Goal: Information Seeking & Learning: Find specific fact

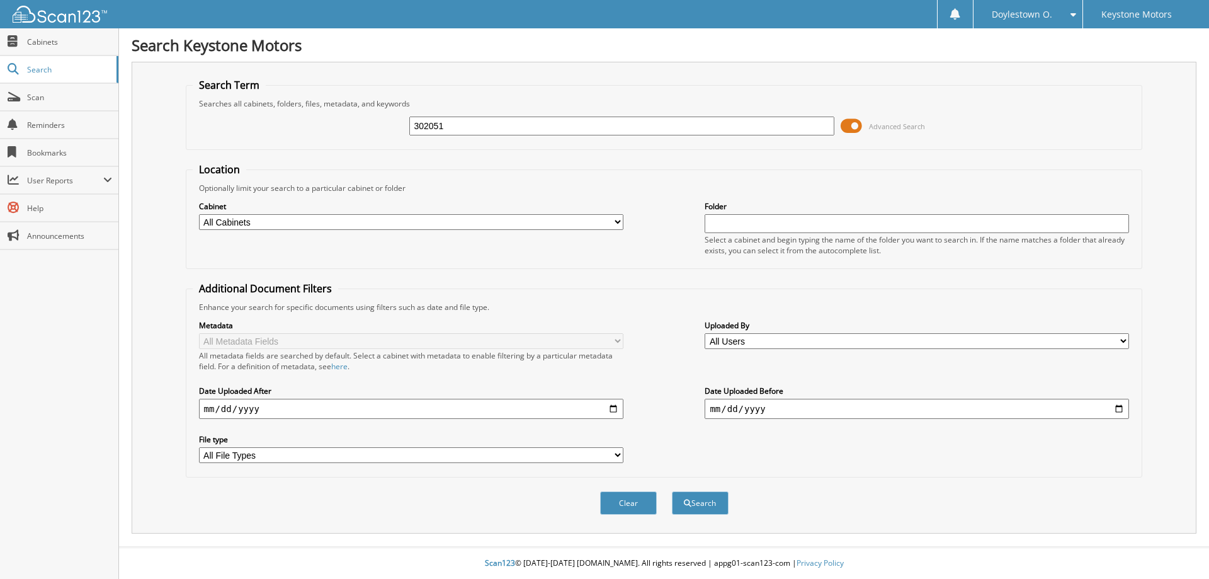
type input "302051"
click at [672, 491] on button "Search" at bounding box center [700, 502] width 57 height 23
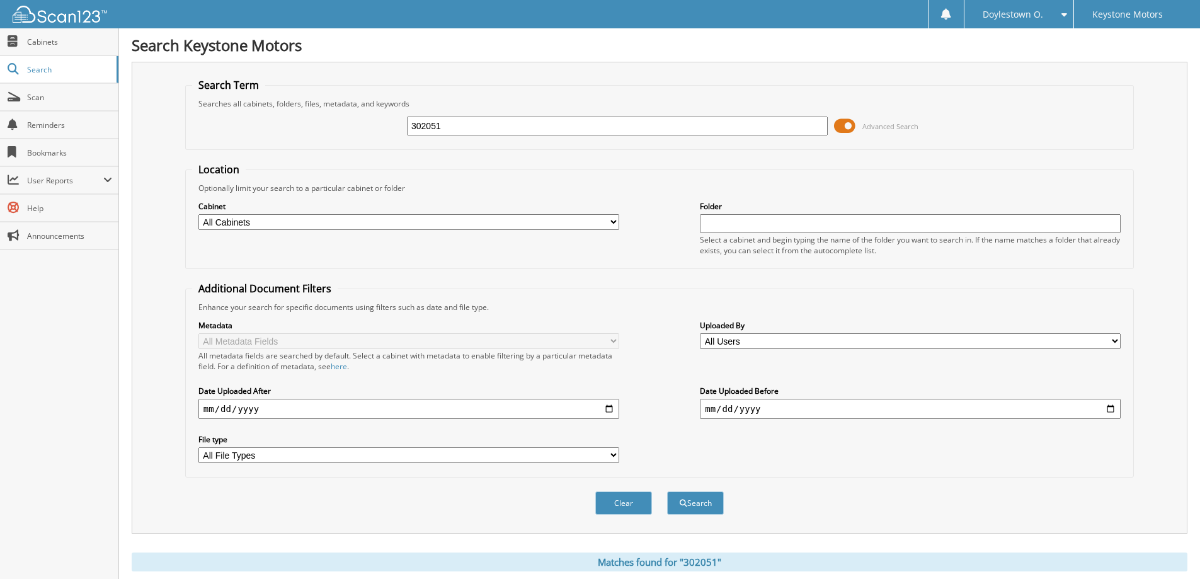
click at [454, 220] on select "All Cabinets DEALS PARTS REPAIR ORDERS Needs Filing" at bounding box center [408, 222] width 421 height 16
select select "10204"
click at [198, 214] on select "All Cabinets DEALS PARTS REPAIR ORDERS Needs Filing" at bounding box center [408, 222] width 421 height 16
click at [683, 506] on span "submit" at bounding box center [684, 504] width 8 height 8
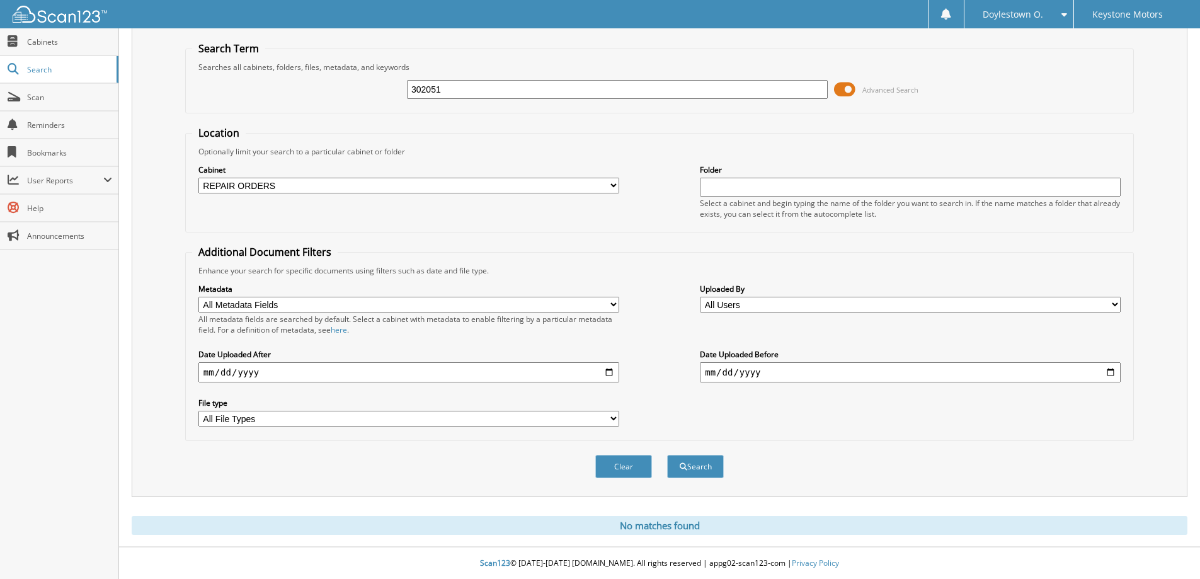
click at [837, 91] on span at bounding box center [844, 89] width 21 height 19
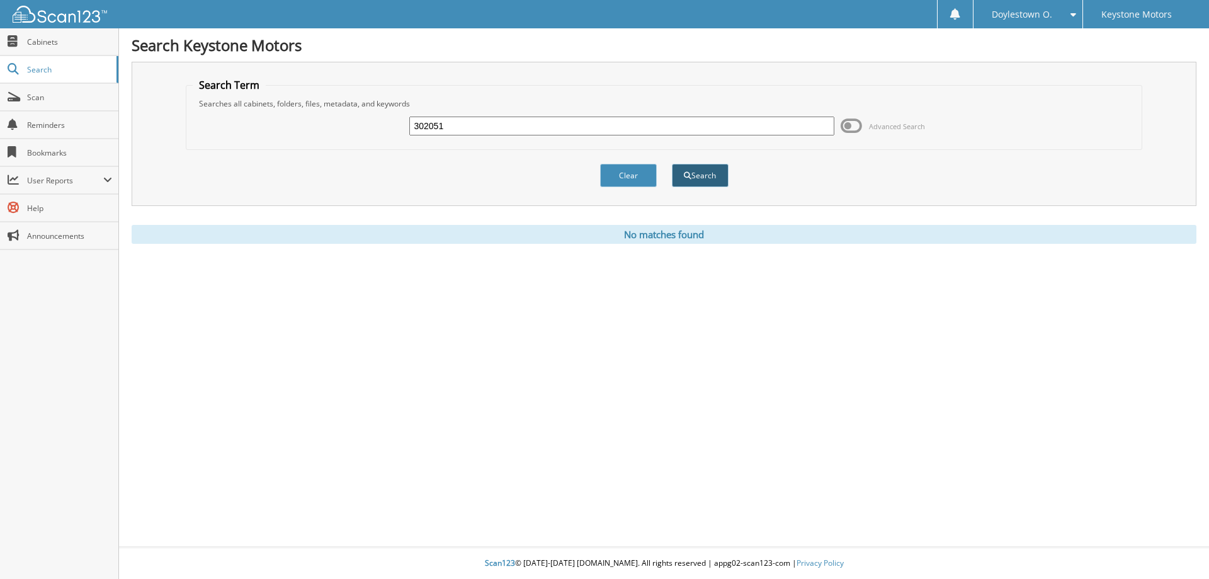
click at [703, 177] on button "Search" at bounding box center [700, 175] width 57 height 23
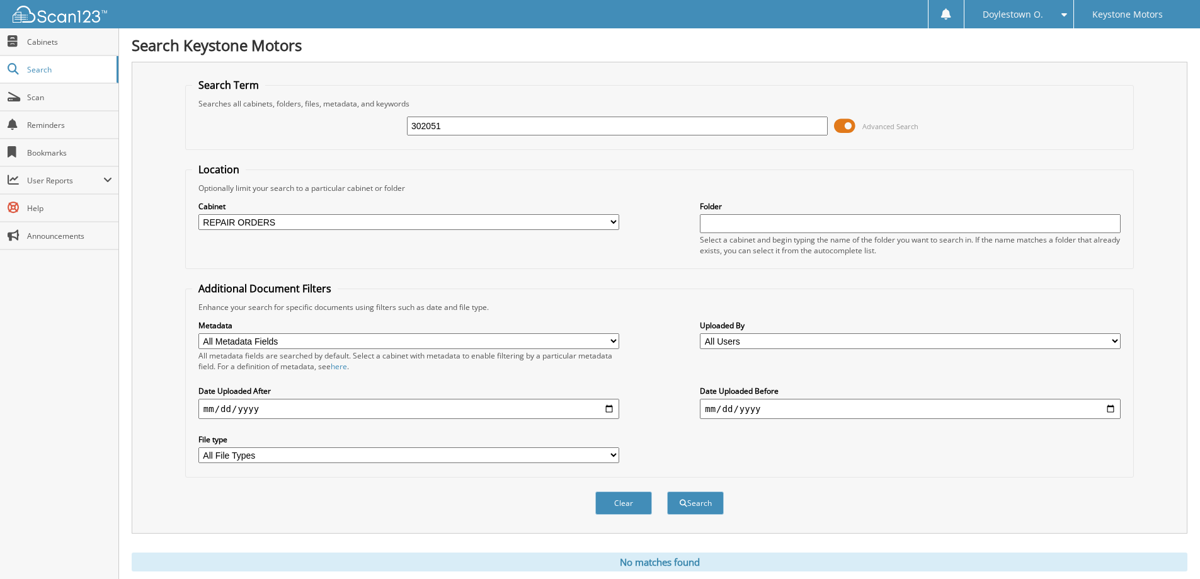
drag, startPoint x: 459, startPoint y: 125, endPoint x: 312, endPoint y: 91, distance: 150.8
click at [312, 91] on fieldset "Search Term Searches all cabinets, folders, files, metadata, and keywords 30205…" at bounding box center [659, 114] width 949 height 72
type input "JA241012"
click at [678, 503] on button "Search" at bounding box center [695, 502] width 57 height 23
click at [845, 124] on span at bounding box center [844, 126] width 21 height 19
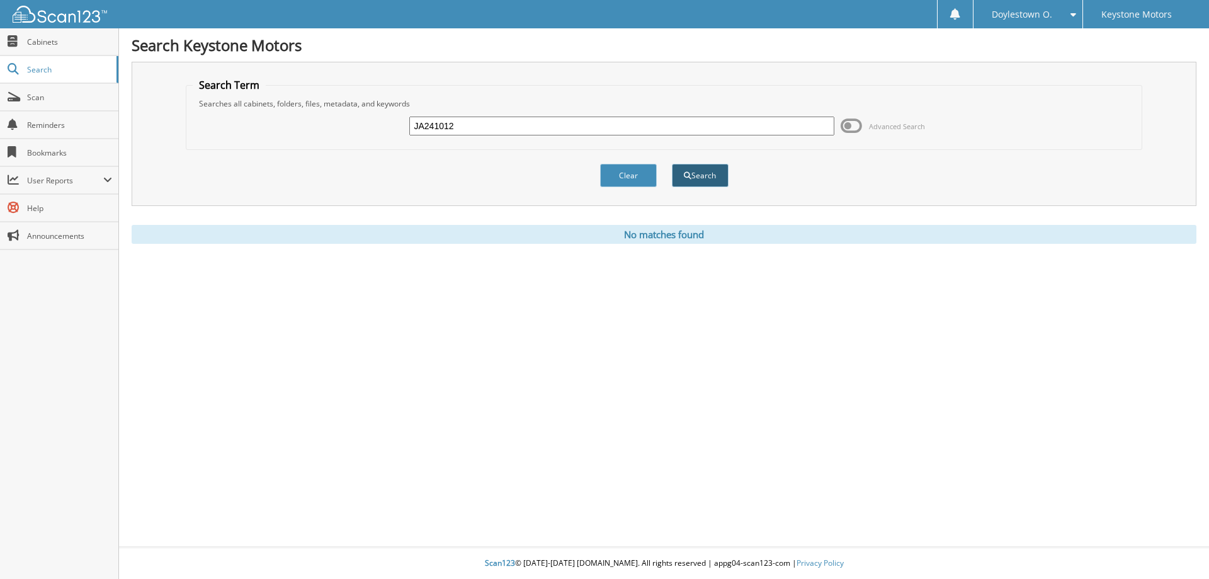
click at [712, 179] on button "Search" at bounding box center [700, 175] width 57 height 23
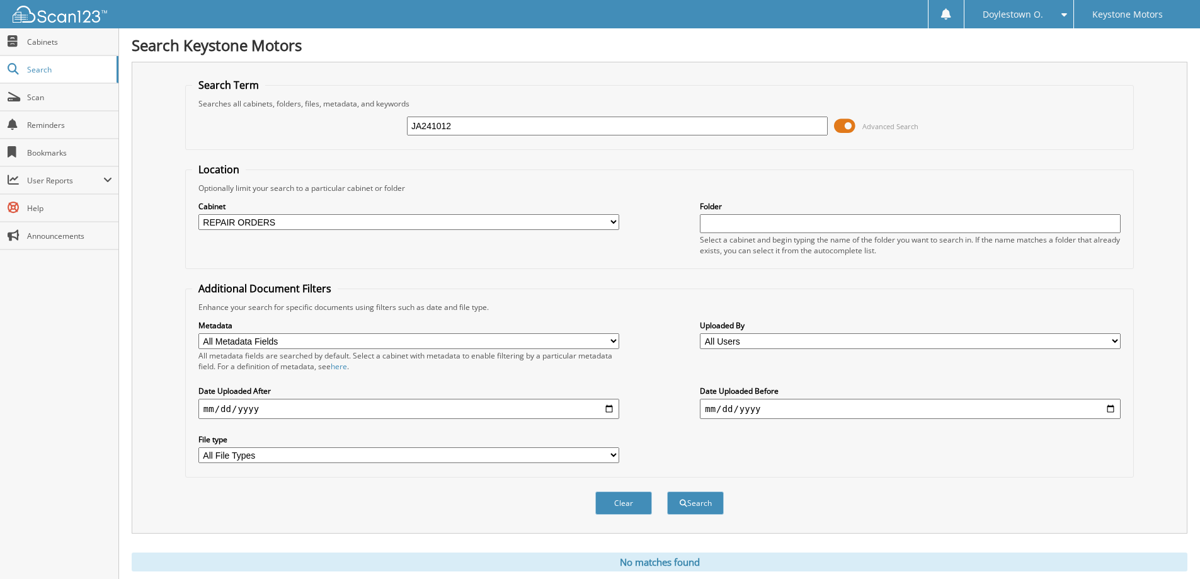
click at [1034, 17] on span "Doylestown O." at bounding box center [1013, 15] width 60 height 8
click at [1017, 35] on link "Settings" at bounding box center [1018, 39] width 109 height 22
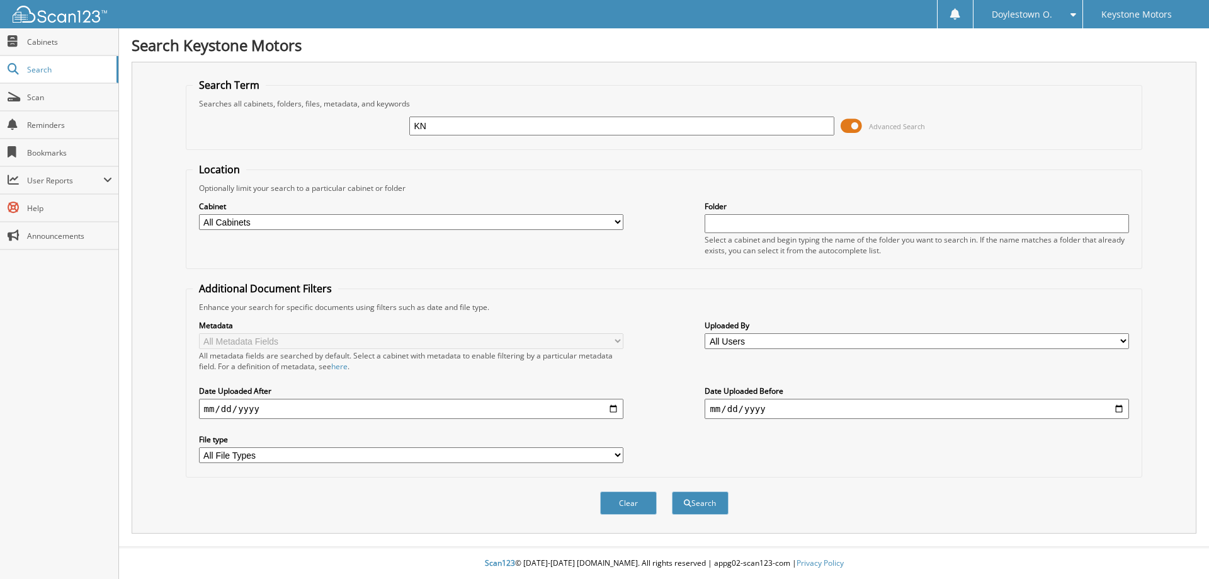
type input "KN143096"
click at [692, 510] on button "Search" at bounding box center [700, 502] width 57 height 23
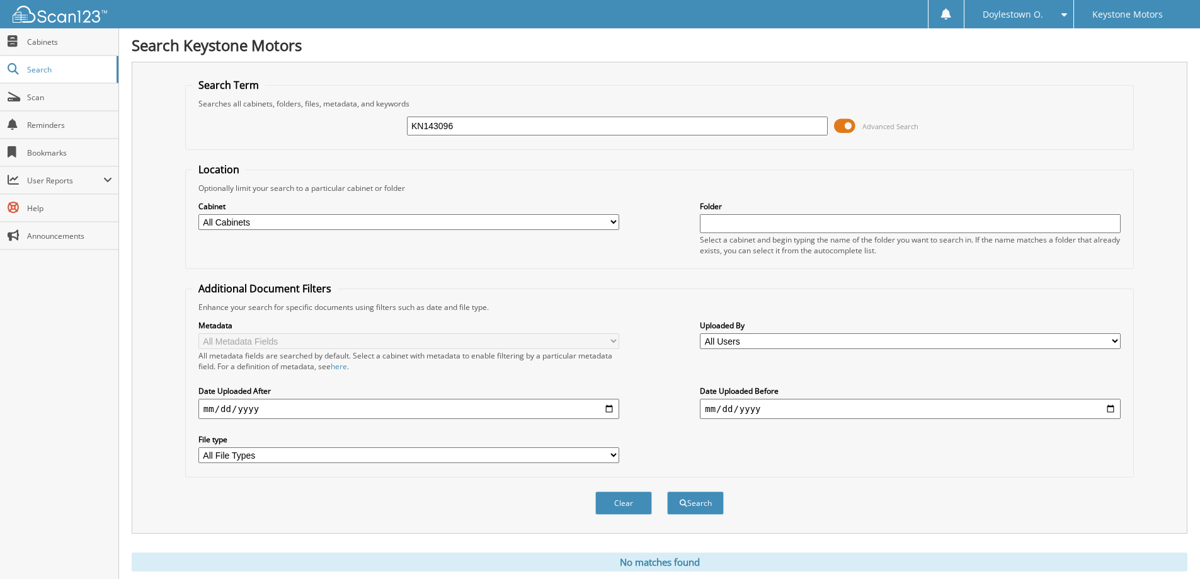
click at [443, 121] on input "KN143096" at bounding box center [617, 126] width 421 height 19
type input "D2415814"
click at [691, 513] on button "Search" at bounding box center [695, 502] width 57 height 23
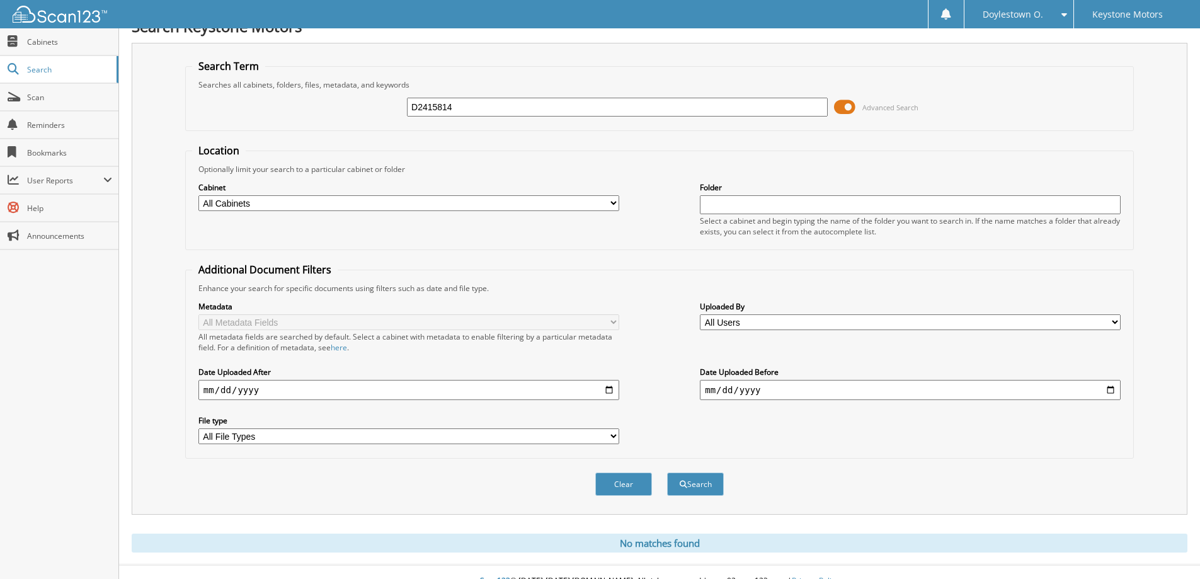
scroll to position [37, 0]
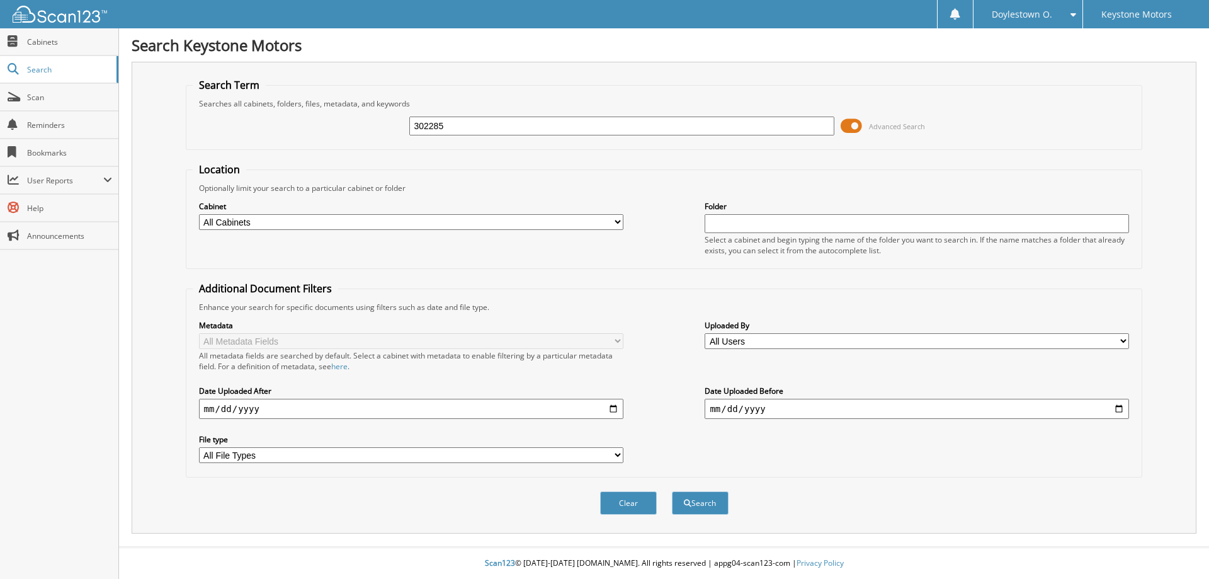
type input "302285"
click at [672, 491] on button "Search" at bounding box center [700, 502] width 57 height 23
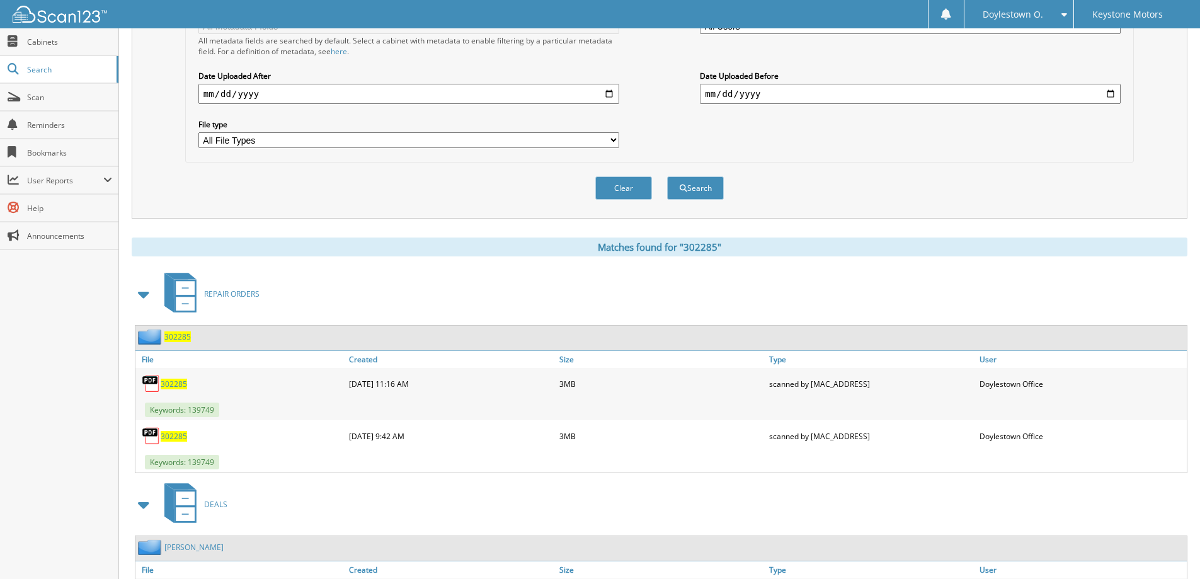
scroll to position [385, 0]
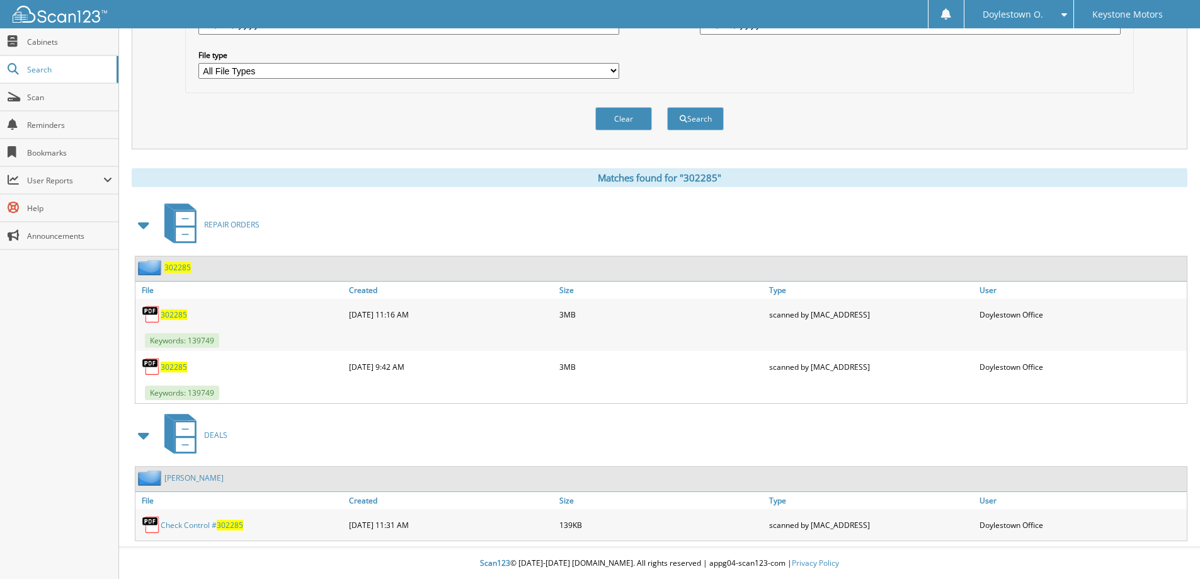
click at [180, 364] on span "302285" at bounding box center [174, 367] width 26 height 11
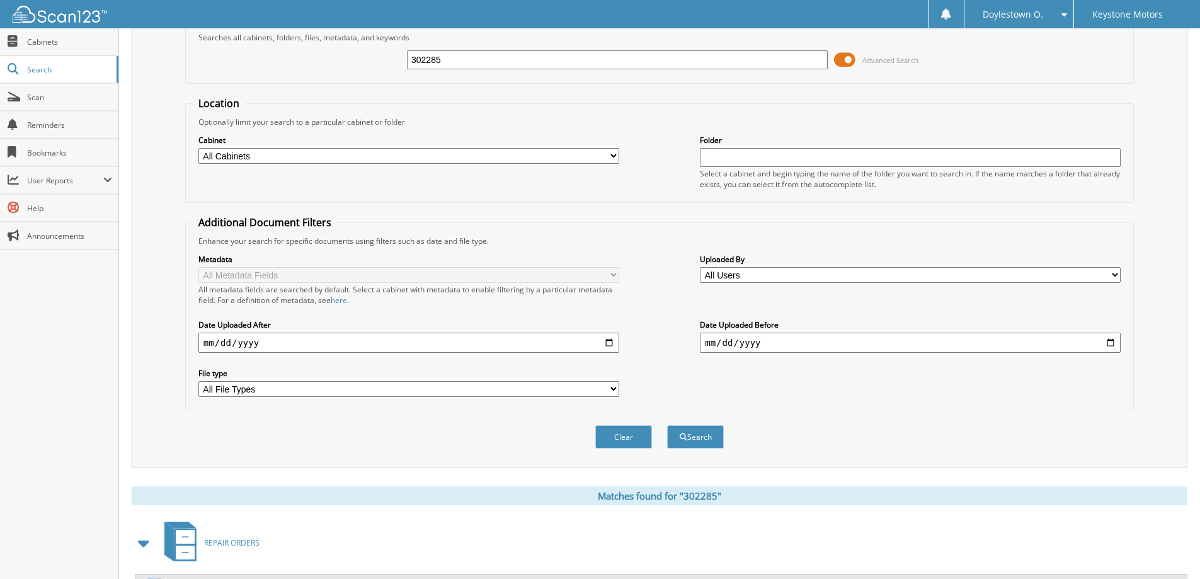
scroll to position [0, 0]
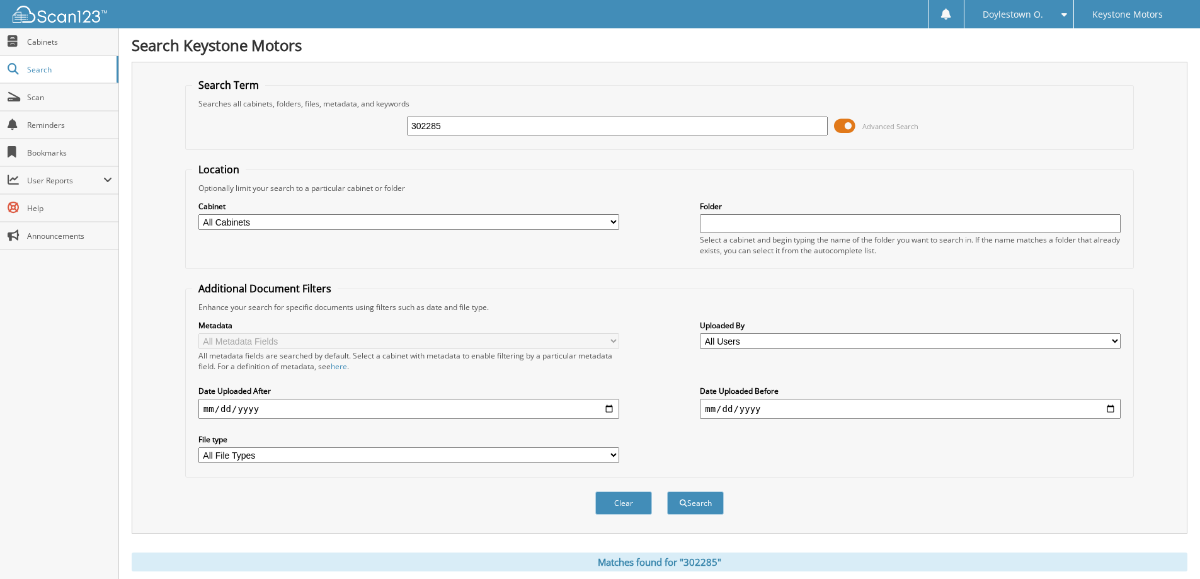
drag, startPoint x: 483, startPoint y: 125, endPoint x: 428, endPoint y: 125, distance: 55.4
click at [428, 125] on input "302285" at bounding box center [617, 126] width 421 height 19
type input "302493"
click at [667, 491] on button "Search" at bounding box center [695, 502] width 57 height 23
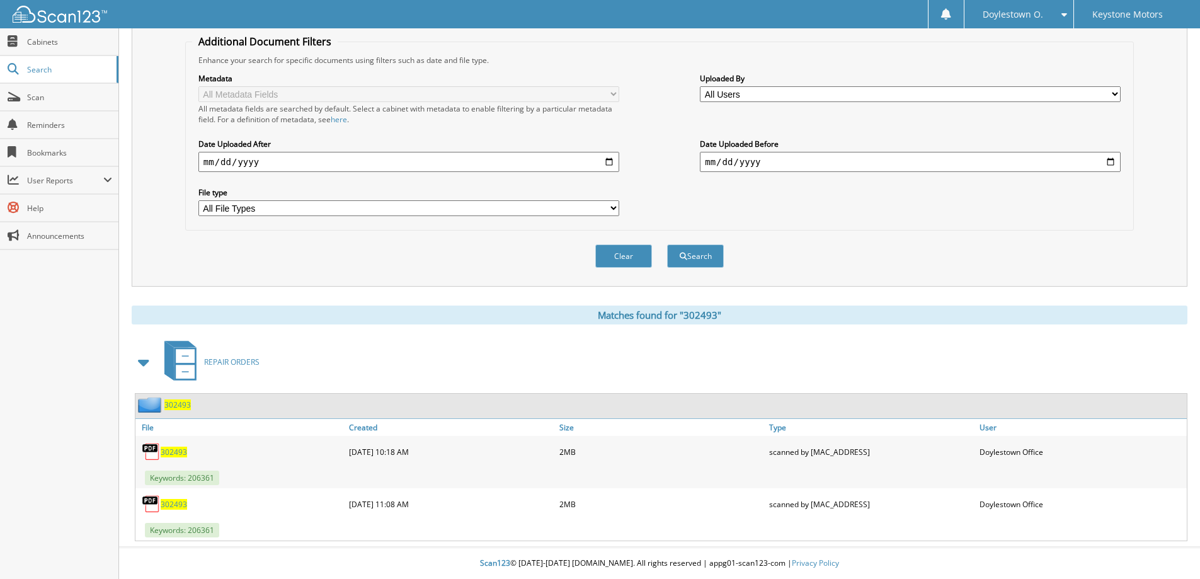
click at [173, 508] on span "302493" at bounding box center [174, 504] width 26 height 11
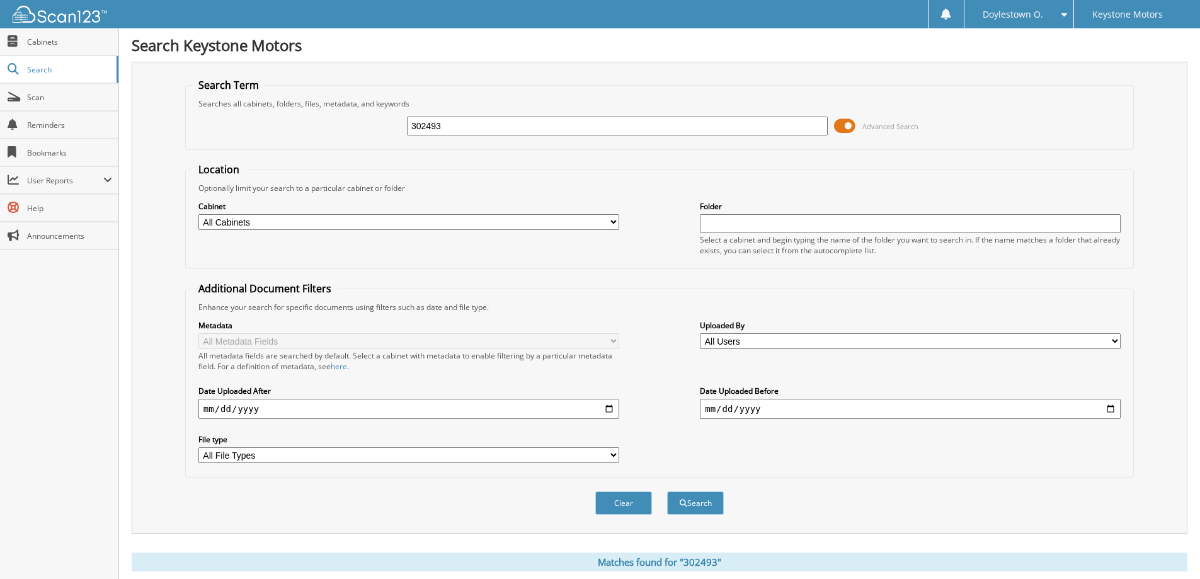
drag, startPoint x: 430, startPoint y: 128, endPoint x: 290, endPoint y: 121, distance: 140.0
click at [290, 121] on div "302493 Advanced Search" at bounding box center [659, 126] width 935 height 34
type input "300336"
click at [667, 491] on button "Search" at bounding box center [695, 502] width 57 height 23
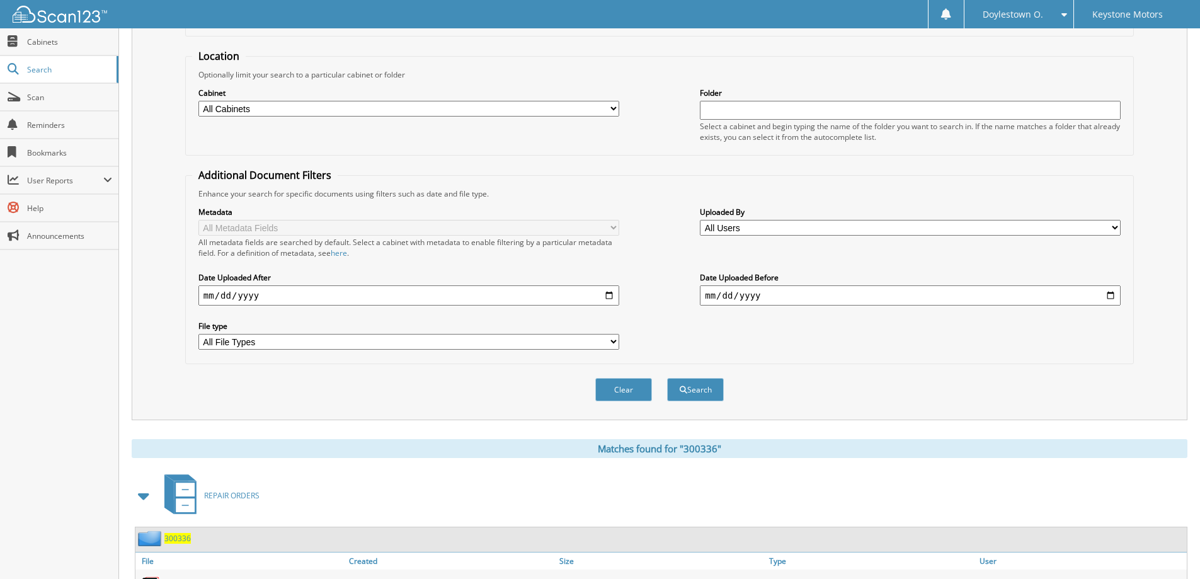
scroll to position [248, 0]
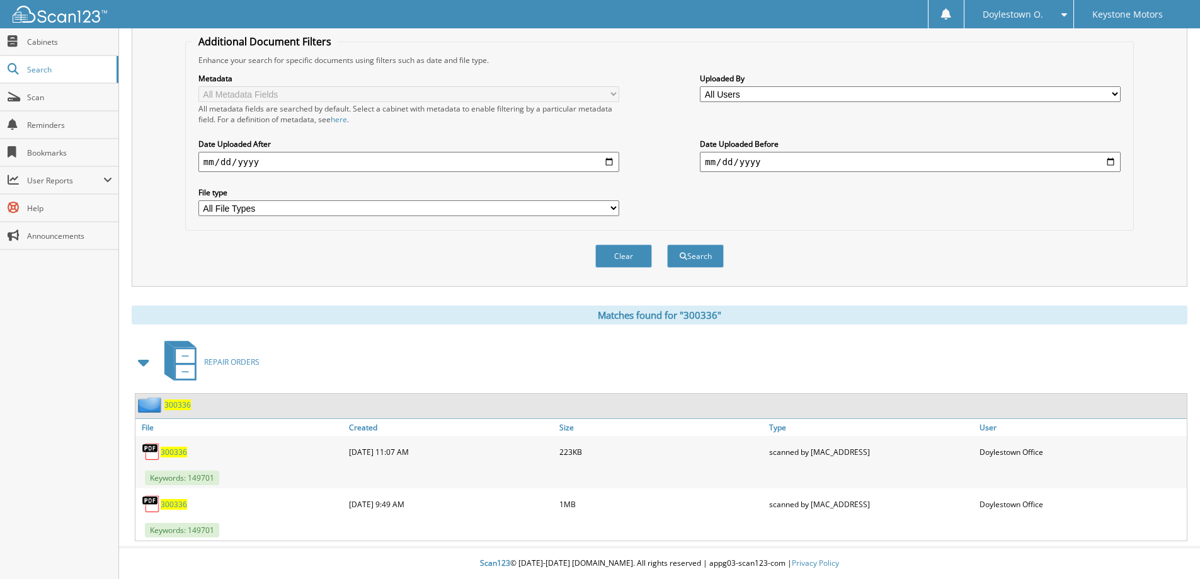
click at [167, 452] on span "300336" at bounding box center [174, 452] width 26 height 11
